Goal: Information Seeking & Learning: Find specific fact

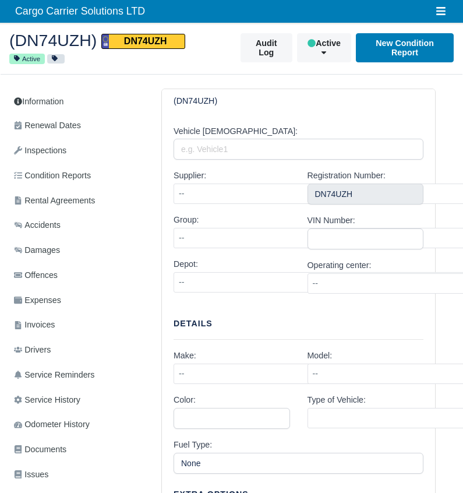
select select "1"
select select "2"
select select "3"
select select "2"
select select "9"
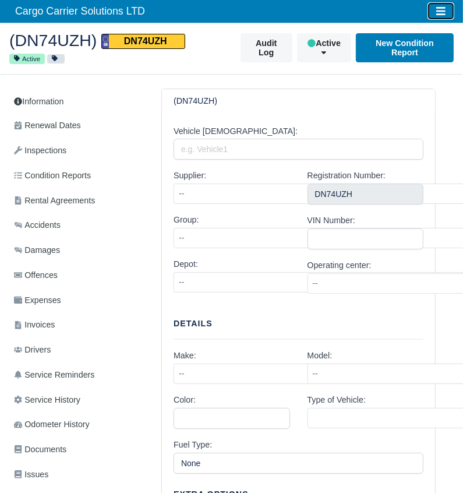
click at [440, 11] on icon "Toggle navigation" at bounding box center [440, 11] width 9 height 8
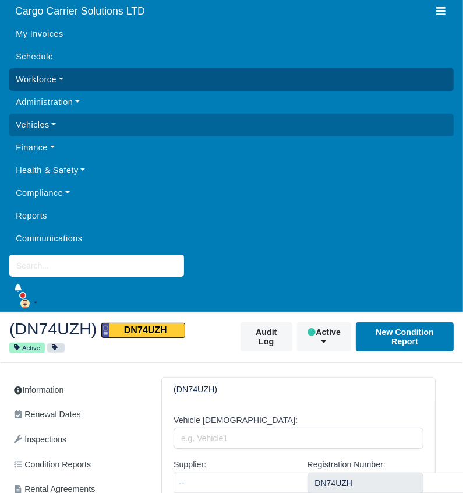
click at [58, 82] on link "Workforce" at bounding box center [231, 79] width 445 height 23
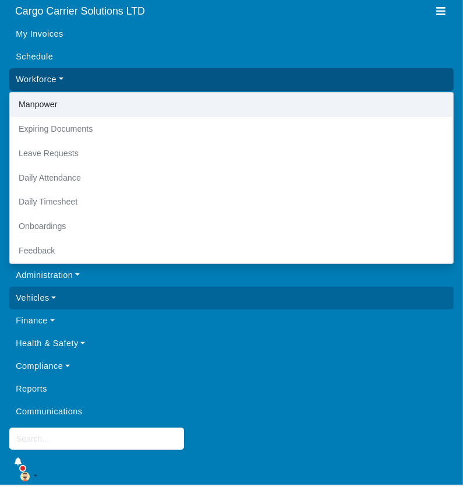
click at [58, 106] on link "Manpower" at bounding box center [231, 105] width 443 height 24
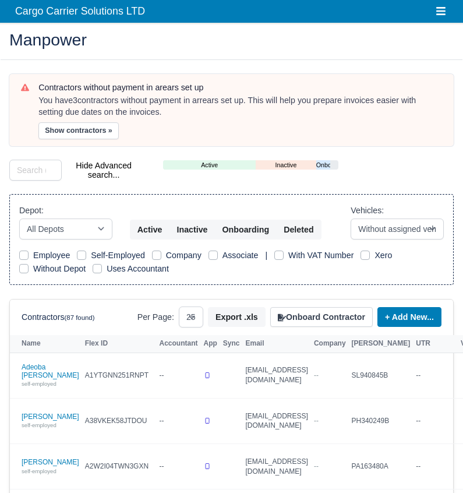
select select "25"
click at [29, 175] on input "search" at bounding box center [35, 170] width 52 height 21
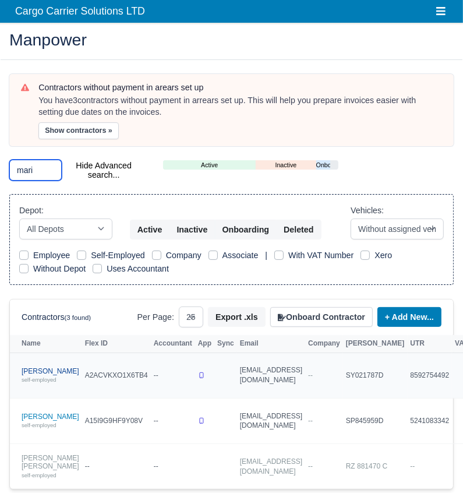
type input "mari"
click at [34, 384] on link "Mariusz Hamera self-employed" at bounding box center [51, 375] width 58 height 17
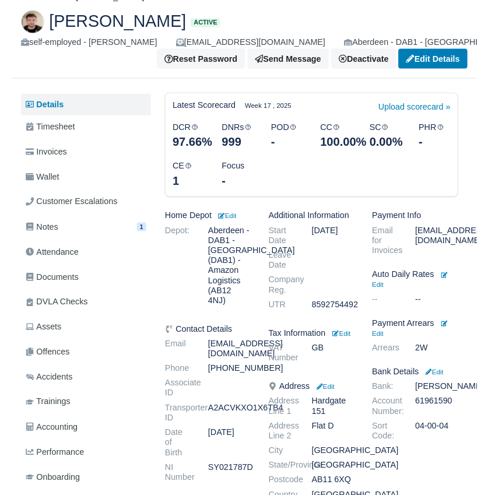
scroll to position [58, 0]
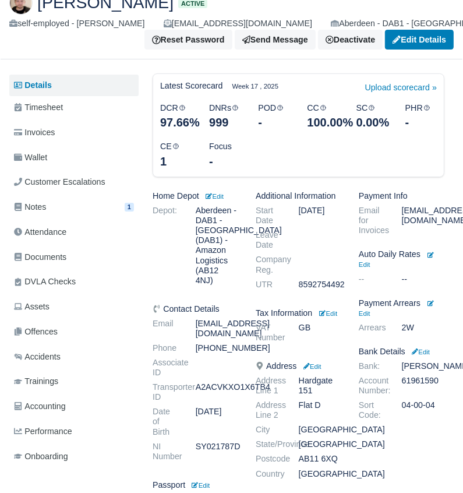
click at [231, 343] on dd "[PHONE_NUMBER]" at bounding box center [217, 348] width 60 height 10
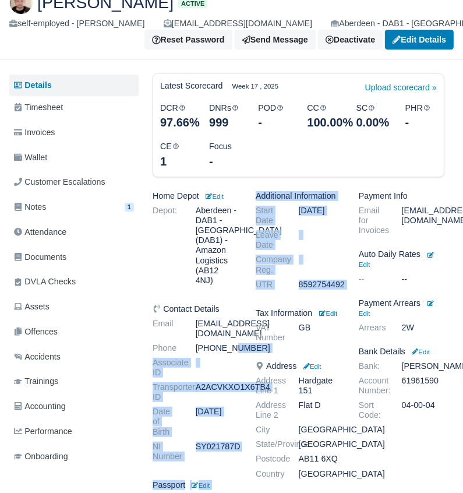
drag, startPoint x: 212, startPoint y: 333, endPoint x: 248, endPoint y: 329, distance: 35.8
click at [248, 329] on div "Home Depot Edit Depot: [GEOGRAPHIC_DATA] - [GEOGRAPHIC_DATA] - [GEOGRAPHIC_DATA…" at bounding box center [298, 445] width 309 height 509
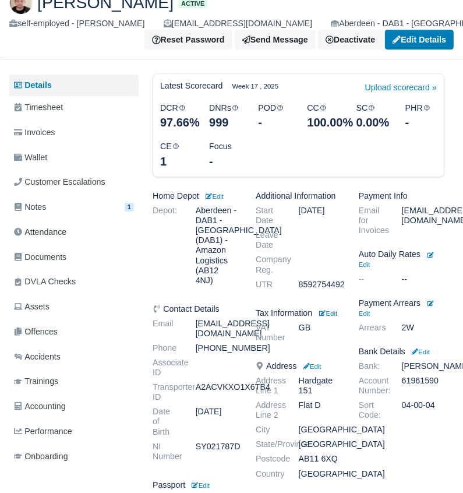
drag, startPoint x: 248, startPoint y: 329, endPoint x: 304, endPoint y: 320, distance: 56.6
click at [304, 318] on h6 "Tax Information Edit" at bounding box center [299, 313] width 86 height 10
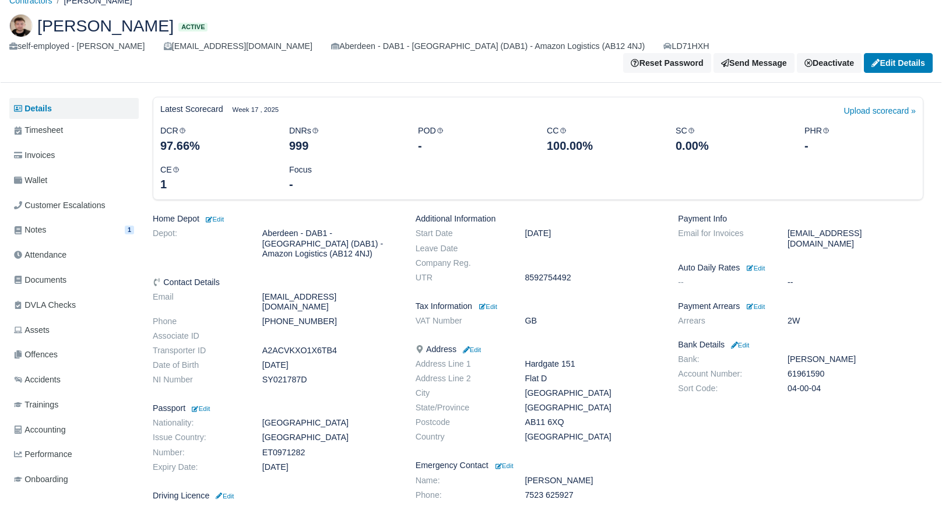
drag, startPoint x: 330, startPoint y: 292, endPoint x: 279, endPoint y: 290, distance: 51.3
click at [279, 316] on dd "[PHONE_NUMBER]" at bounding box center [329, 321] width 153 height 10
copy dd "7960068993"
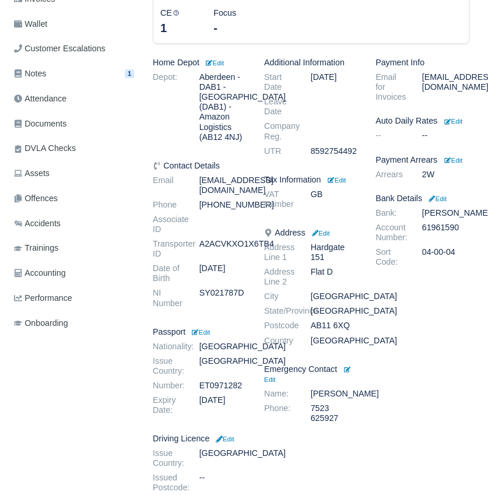
scroll to position [233, 0]
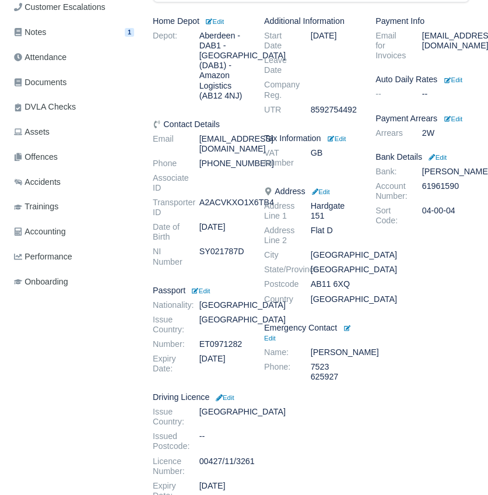
click at [233, 139] on dd "[EMAIL_ADDRESS][DOMAIN_NAME]" at bounding box center [223, 144] width 65 height 20
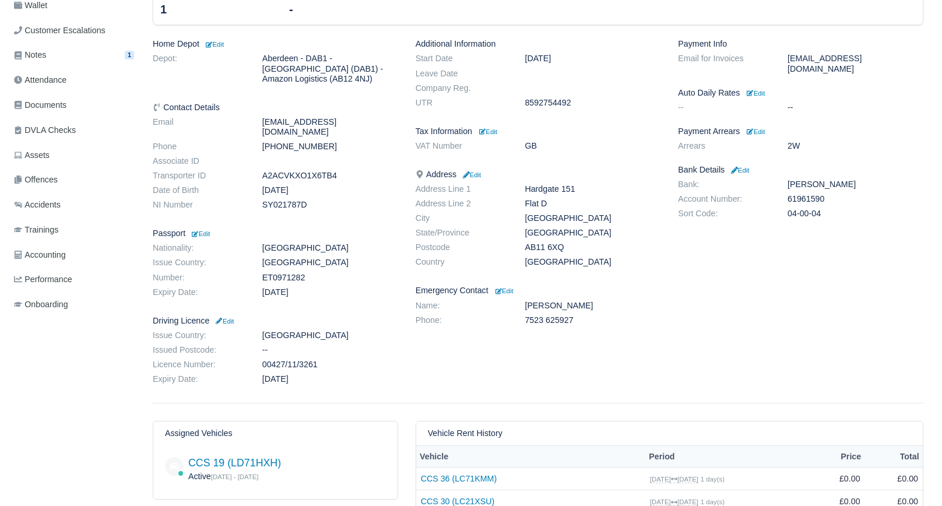
drag, startPoint x: 387, startPoint y: 103, endPoint x: 263, endPoint y: 103, distance: 124.1
click at [263, 117] on dd "[EMAIL_ADDRESS][DOMAIN_NAME]" at bounding box center [329, 127] width 153 height 20
copy dd "[EMAIL_ADDRESS][DOMAIN_NAME]"
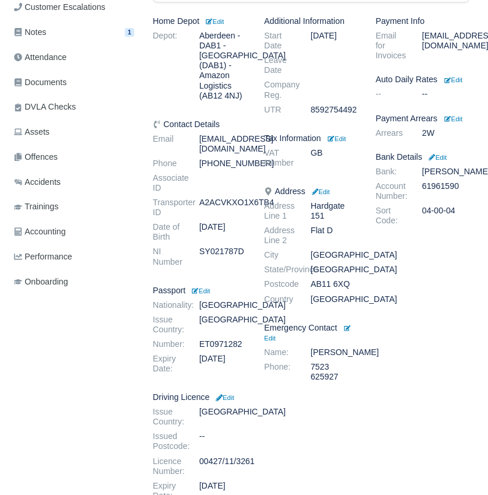
drag, startPoint x: 345, startPoint y: 287, endPoint x: 310, endPoint y: 286, distance: 35.0
click at [310, 286] on dd "AB11 6XQ" at bounding box center [334, 284] width 65 height 10
copy dd "AB11 6XQ"
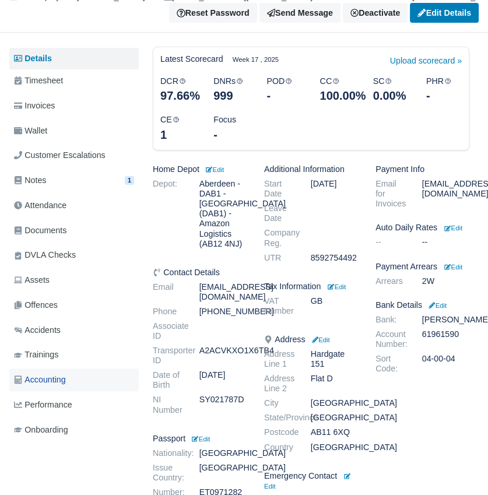
scroll to position [0, 0]
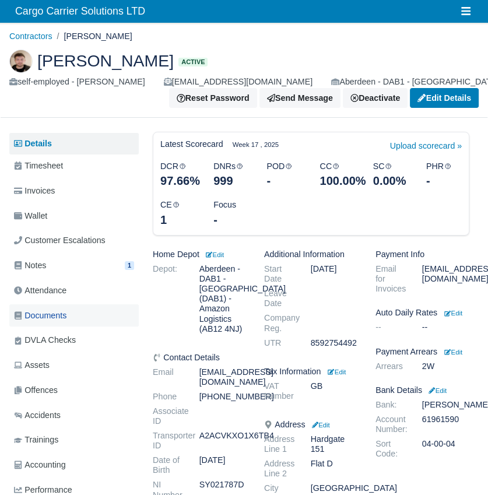
click at [37, 319] on span "Documents" at bounding box center [40, 315] width 52 height 13
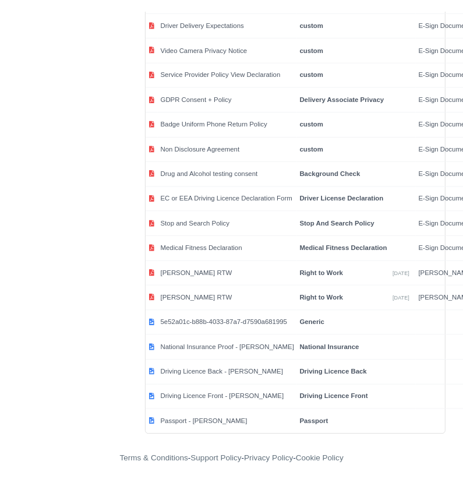
scroll to position [4235, 0]
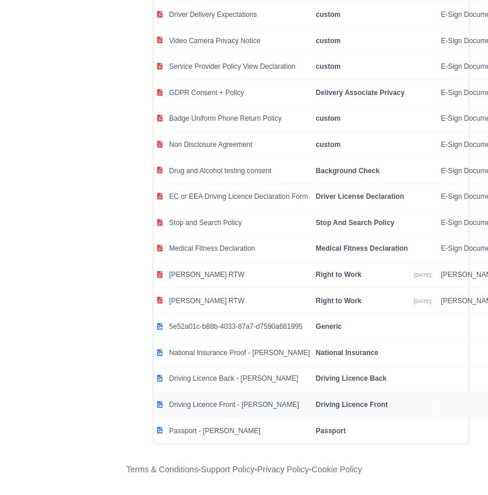
click at [253, 403] on td "Driving Licence Front - Mariusz Hamera" at bounding box center [239, 405] width 146 height 26
select select "driving-licence-front"
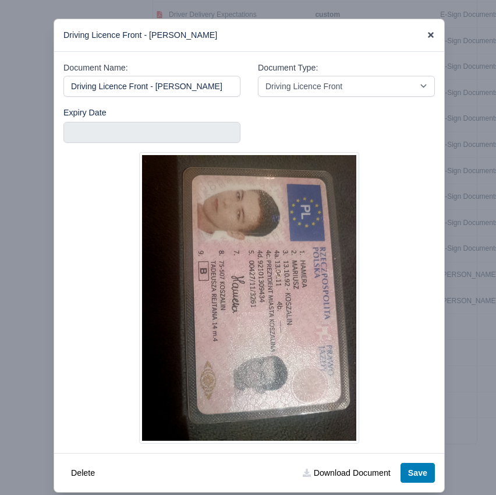
click at [428, 33] on icon at bounding box center [431, 35] width 6 height 6
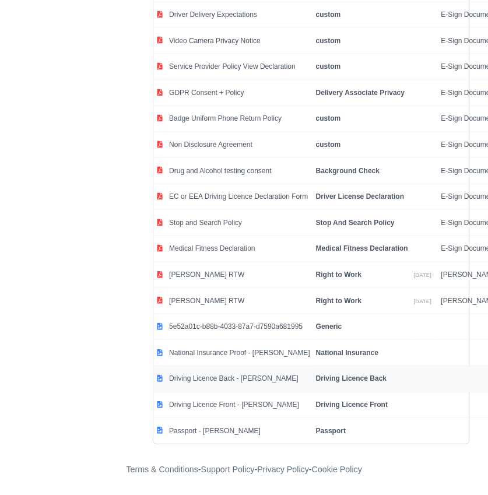
click at [238, 374] on td "Driving Licence Back - Mariusz Hamera" at bounding box center [239, 378] width 146 height 26
select select "driving-licence-back"
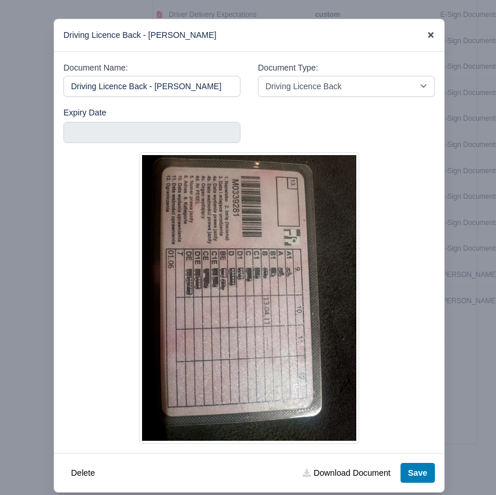
click at [427, 39] on icon at bounding box center [431, 35] width 8 height 8
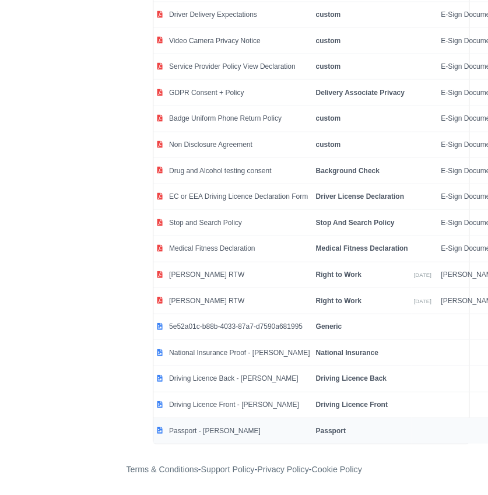
click at [247, 428] on td "Passport - Mariusz Hamera" at bounding box center [239, 431] width 146 height 26
select select "passport"
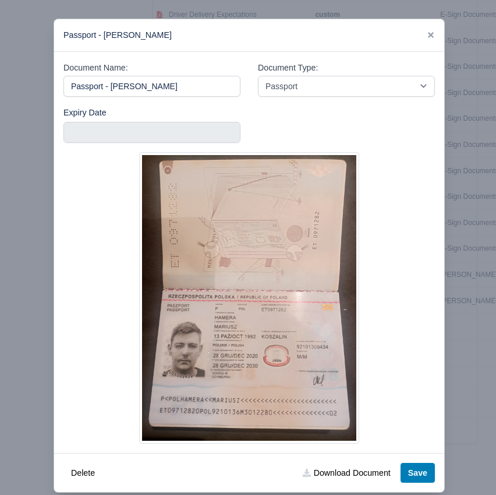
click at [422, 39] on div "Passport - Mariusz Hamera" at bounding box center [249, 35] width 390 height 33
click at [428, 34] on icon at bounding box center [431, 35] width 6 height 6
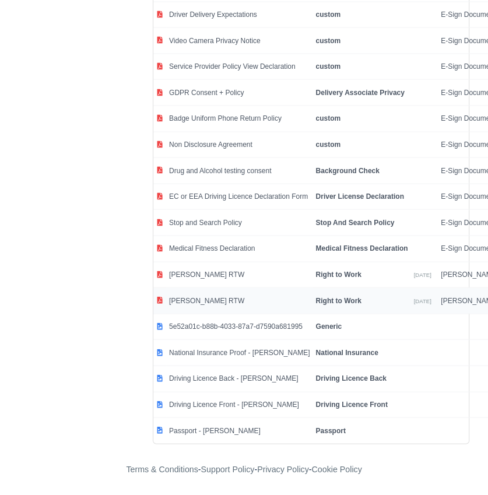
click at [280, 305] on td "Mariusz Hamera RTW" at bounding box center [239, 301] width 146 height 26
select select "right-to-work"
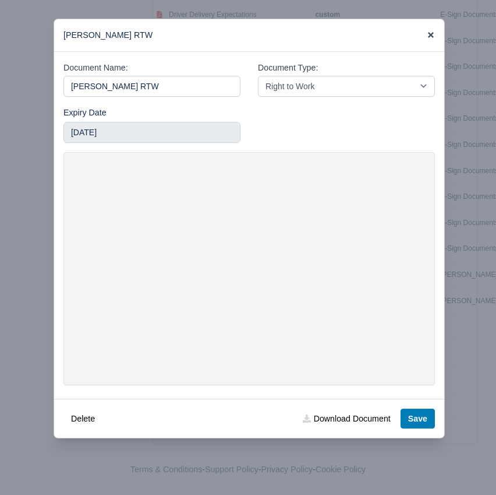
click at [427, 33] on icon at bounding box center [431, 35] width 8 height 8
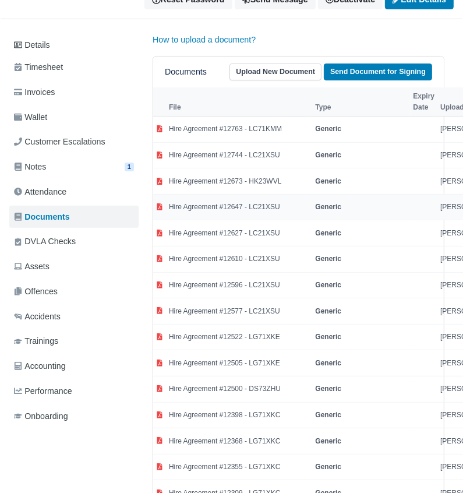
scroll to position [0, 0]
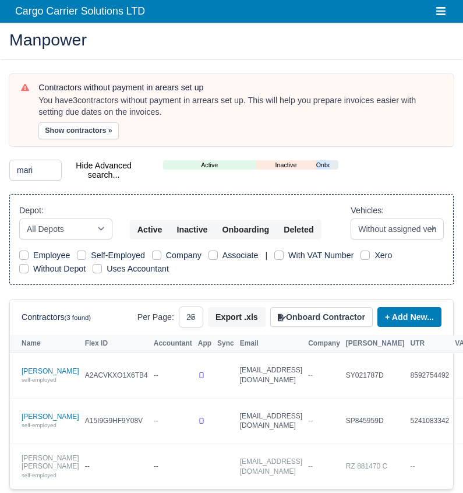
select select "25"
drag, startPoint x: 50, startPoint y: 167, endPoint x: 43, endPoint y: 166, distance: 6.5
click at [49, 167] on input "mari" at bounding box center [35, 170] width 52 height 21
type input "m"
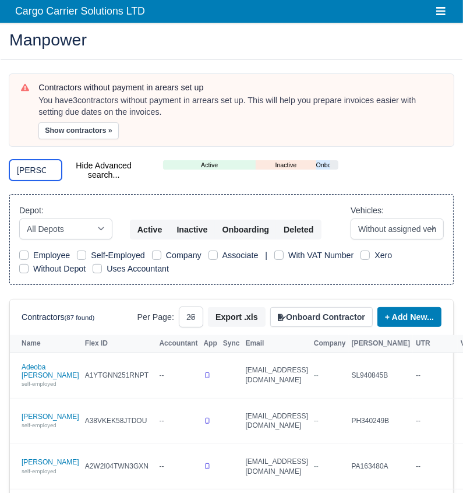
type input "jamie"
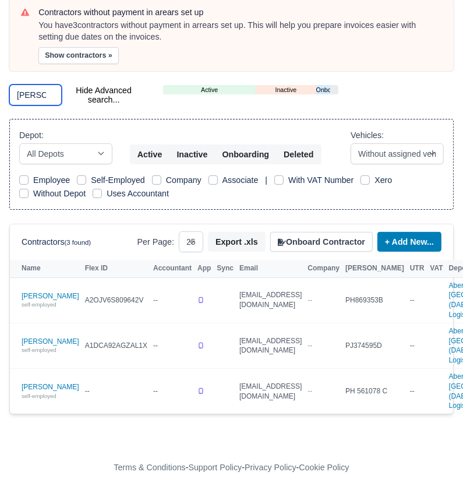
scroll to position [175, 0]
click at [32, 300] on div "self-employed" at bounding box center [51, 304] width 58 height 8
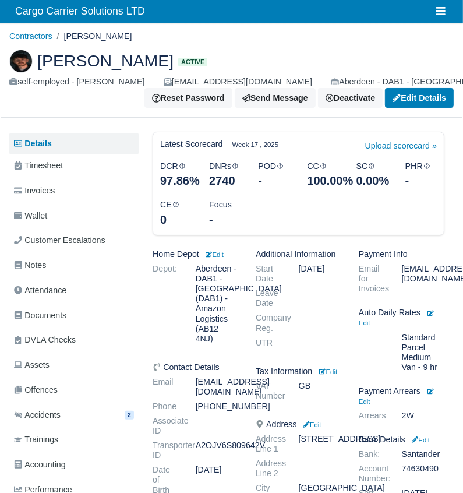
click at [307, 358] on iframe "Chat Widget" at bounding box center [358, 425] width 209 height 135
drag, startPoint x: 315, startPoint y: 371, endPoint x: 274, endPoint y: 375, distance: 41.5
drag, startPoint x: 274, startPoint y: 375, endPoint x: 314, endPoint y: 372, distance: 40.3
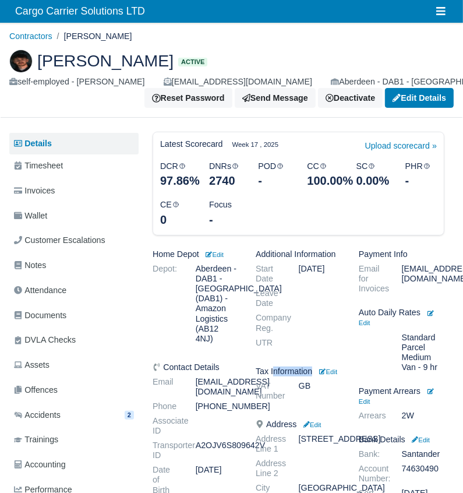
drag, startPoint x: 314, startPoint y: 374, endPoint x: 289, endPoint y: 373, distance: 25.1
drag, startPoint x: 289, startPoint y: 373, endPoint x: 308, endPoint y: 366, distance: 20.7
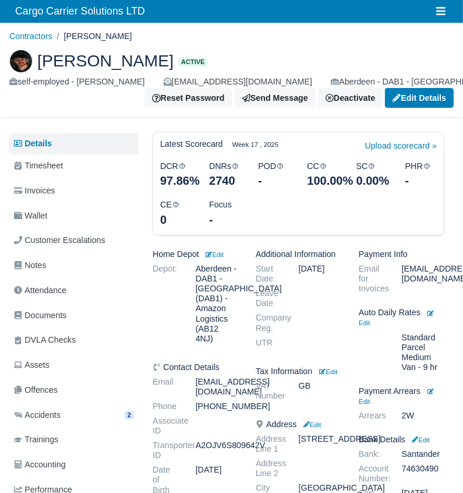
click at [304, 352] on dl "Start Date Jun 27, 2024 Leave Date Company Reg. UTR" at bounding box center [298, 308] width 103 height 89
click at [307, 352] on dl "Start Date Jun 27, 2024 Leave Date Company Reg. UTR" at bounding box center [298, 308] width 103 height 89
drag, startPoint x: 314, startPoint y: 370, endPoint x: 269, endPoint y: 372, distance: 45.5
drag, startPoint x: 269, startPoint y: 372, endPoint x: 263, endPoint y: 360, distance: 12.8
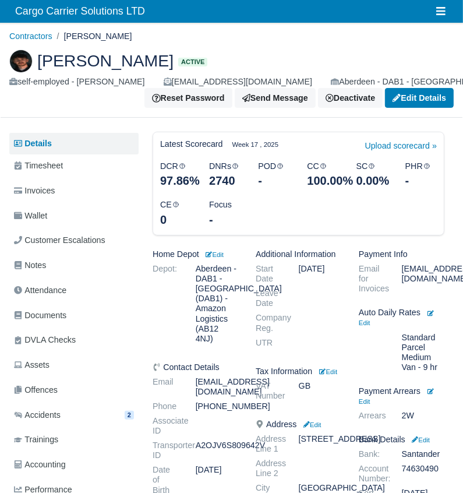
click at [275, 352] on dl "Start Date Jun 27, 2024 Leave Date Company Reg. UTR" at bounding box center [298, 308] width 103 height 89
drag, startPoint x: 203, startPoint y: 375, endPoint x: 237, endPoint y: 374, distance: 33.8
click at [237, 377] on dd "[EMAIL_ADDRESS][DOMAIN_NAME]" at bounding box center [217, 387] width 60 height 20
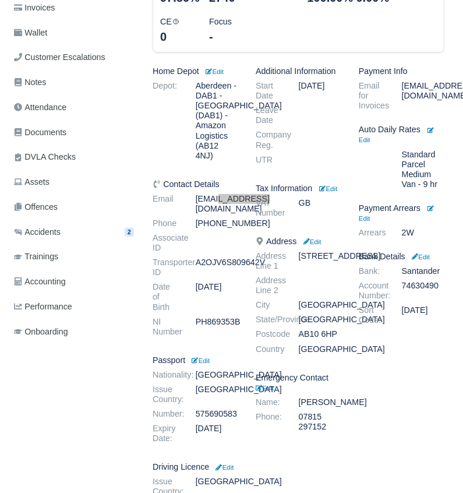
scroll to position [233, 0]
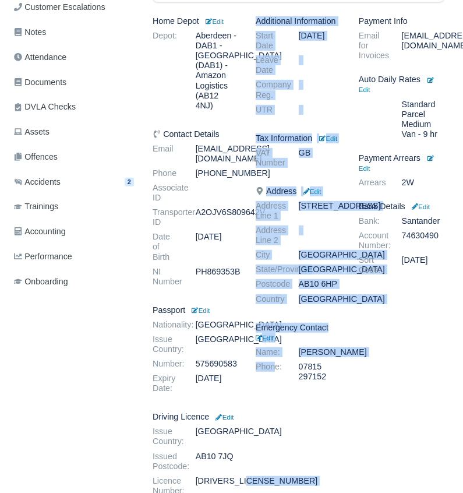
drag, startPoint x: 277, startPoint y: 471, endPoint x: 227, endPoint y: 470, distance: 49.5
click at [227, 470] on div "Home Depot Edit Depot: Aberdeen - DAB1 - Aberdeen (DAB1) - Amazon Logistics (AB…" at bounding box center [298, 270] width 309 height 509
drag, startPoint x: 227, startPoint y: 470, endPoint x: 253, endPoint y: 471, distance: 26.2
click at [259, 473] on div "Additional Information Start Date Jun 27, 2024 Leave Date Company Reg. UTR Tax …" at bounding box center [298, 270] width 103 height 509
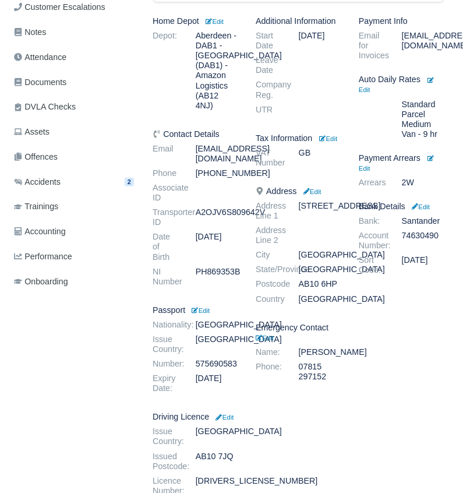
click at [196, 476] on dd "JOHNS009072JA9UC" at bounding box center [217, 486] width 60 height 20
drag, startPoint x: 197, startPoint y: 473, endPoint x: 246, endPoint y: 471, distance: 49.0
click at [246, 476] on dd "JOHNS009072JA9UC" at bounding box center [217, 486] width 60 height 20
copy dd "JOHNS00907"
click at [36, 84] on span "Documents" at bounding box center [40, 82] width 52 height 13
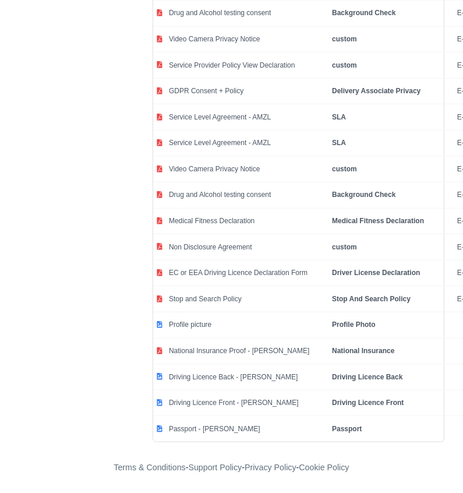
scroll to position [6074, 0]
click at [216, 351] on td "National Insurance Proof - [PERSON_NAME]" at bounding box center [247, 351] width 163 height 26
select select "national-insurance"
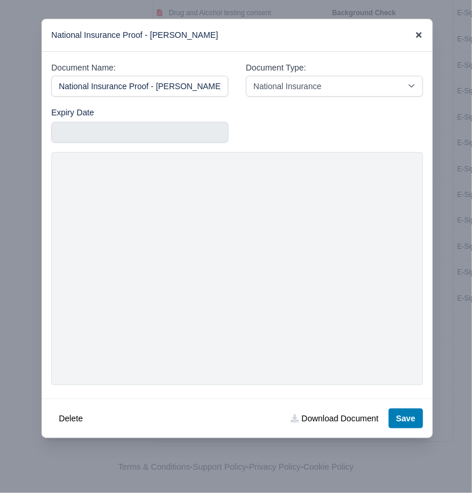
click at [415, 33] on icon at bounding box center [419, 35] width 8 height 8
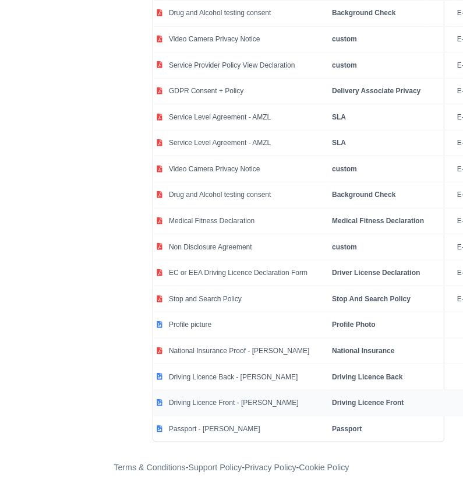
click at [216, 399] on td "Driving Licence Front - [PERSON_NAME]" at bounding box center [247, 403] width 163 height 26
select select "driving-licence-front"
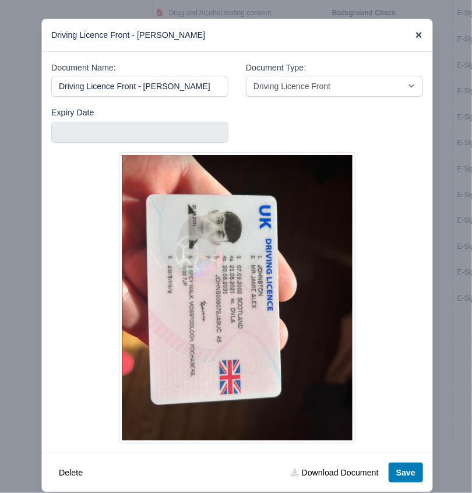
click at [416, 36] on icon at bounding box center [419, 35] width 6 height 6
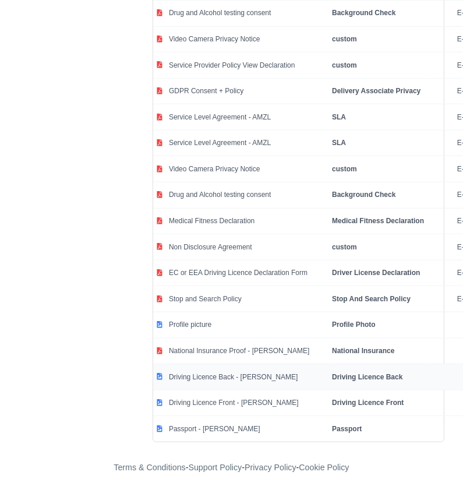
click at [230, 376] on td "Driving Licence Back - [PERSON_NAME]" at bounding box center [247, 377] width 163 height 26
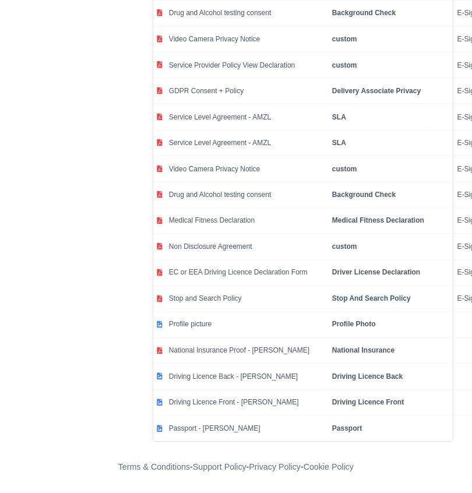
select select "driving-licence-back"
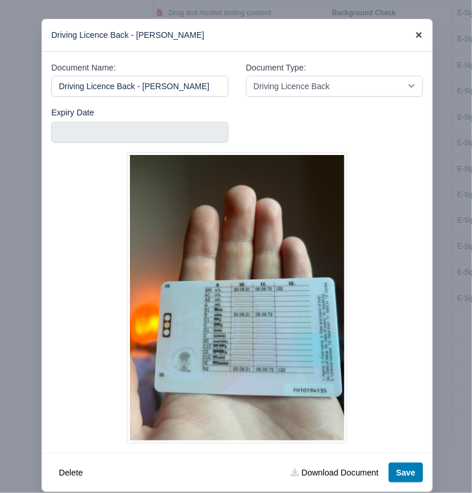
click at [417, 34] on icon at bounding box center [419, 35] width 8 height 8
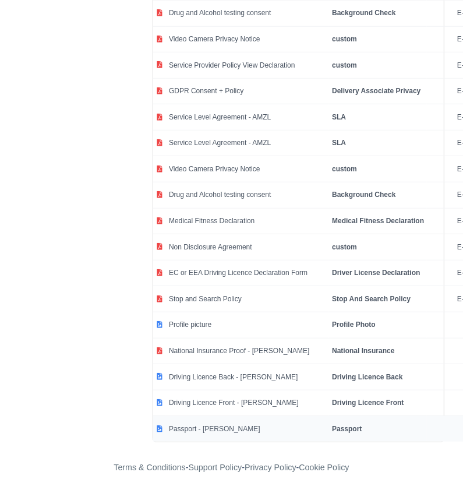
click at [276, 433] on td "Passport - [PERSON_NAME]" at bounding box center [247, 429] width 163 height 26
select select "passport"
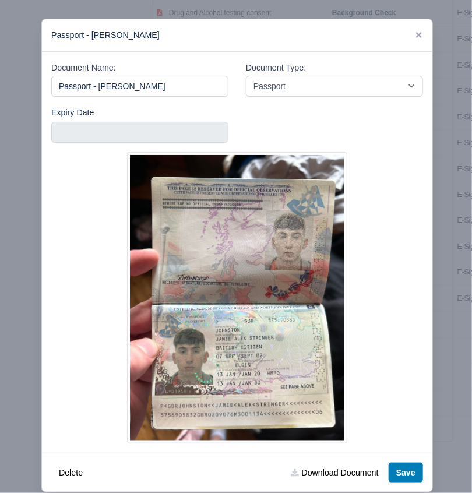
click at [364, 309] on div at bounding box center [237, 297] width 372 height 291
click at [415, 33] on icon at bounding box center [419, 35] width 8 height 8
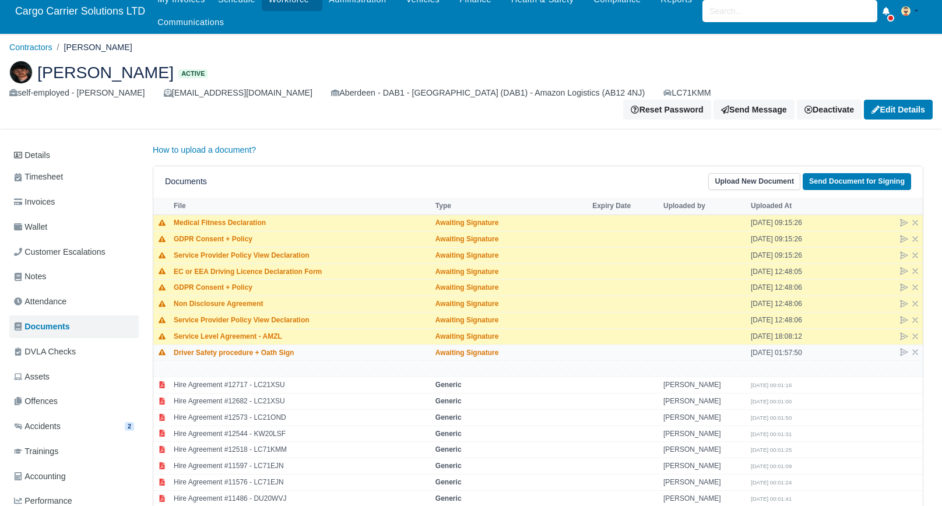
scroll to position [0, 0]
